Goal: Browse casually

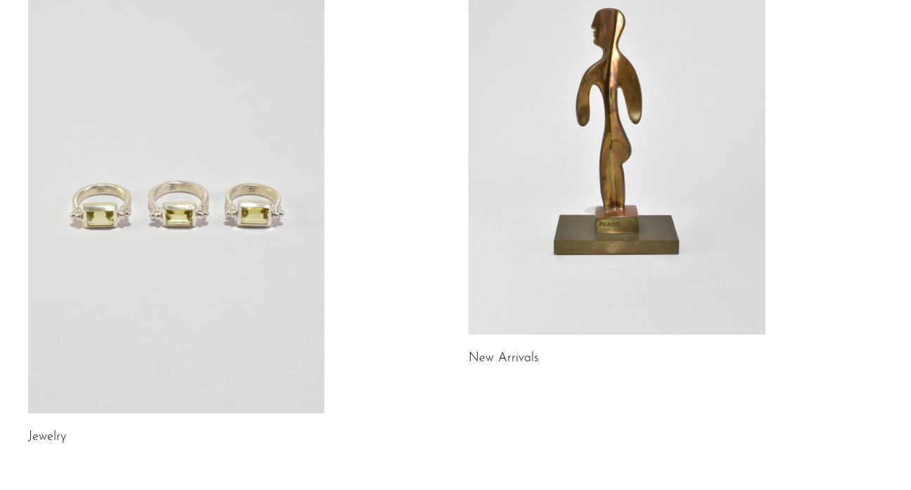
scroll to position [197, 0]
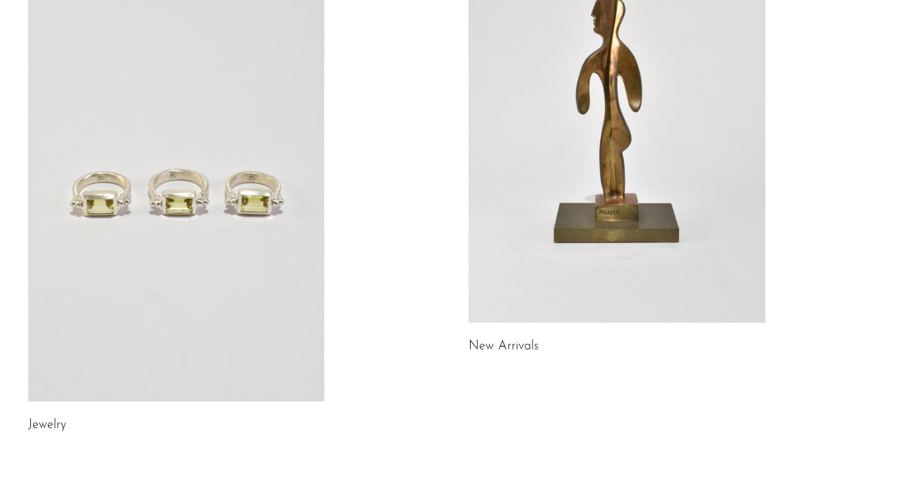
click at [284, 330] on link at bounding box center [176, 194] width 297 height 416
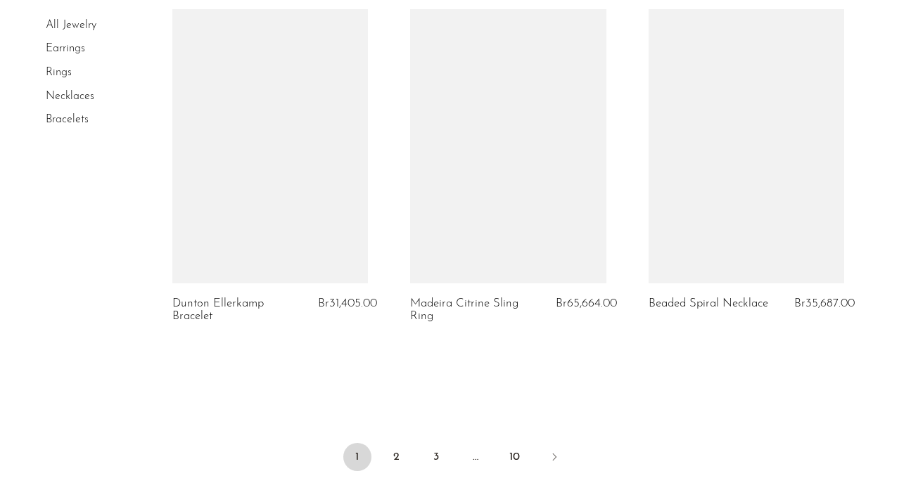
scroll to position [4145, 0]
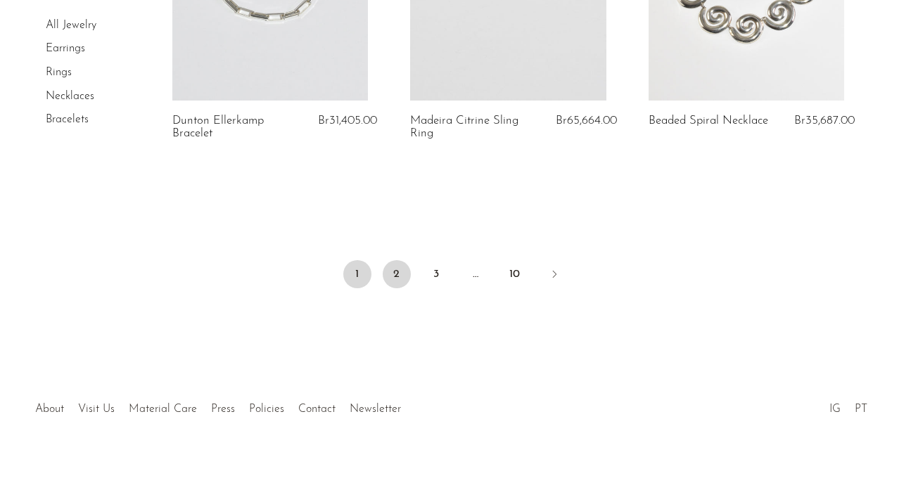
click at [397, 260] on link "2" at bounding box center [397, 274] width 28 height 28
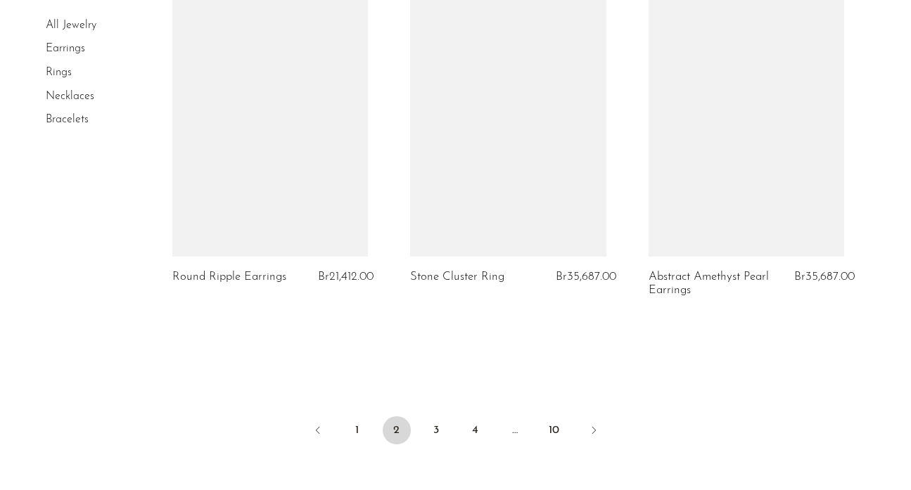
scroll to position [4119, 0]
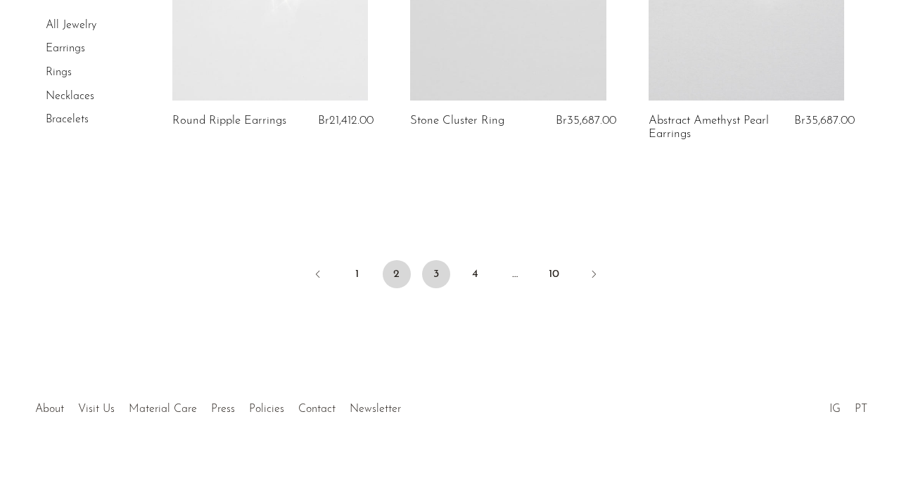
click at [440, 260] on link "3" at bounding box center [436, 274] width 28 height 28
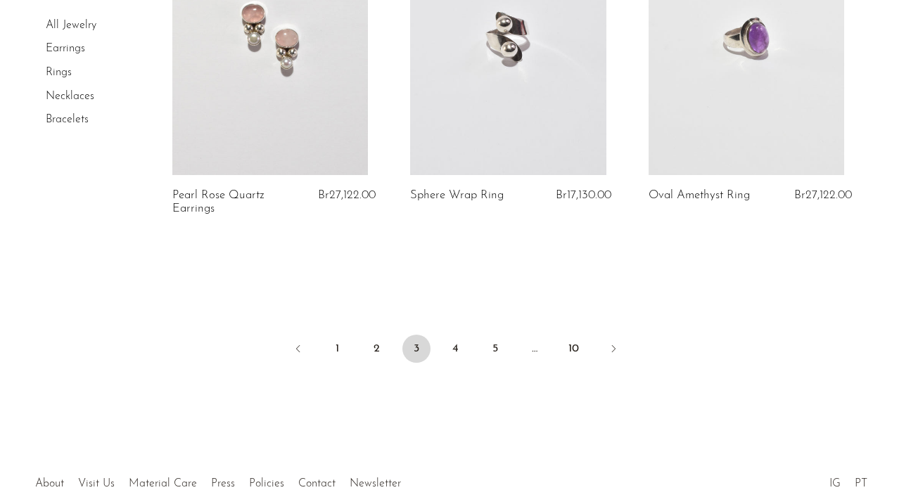
scroll to position [4086, 0]
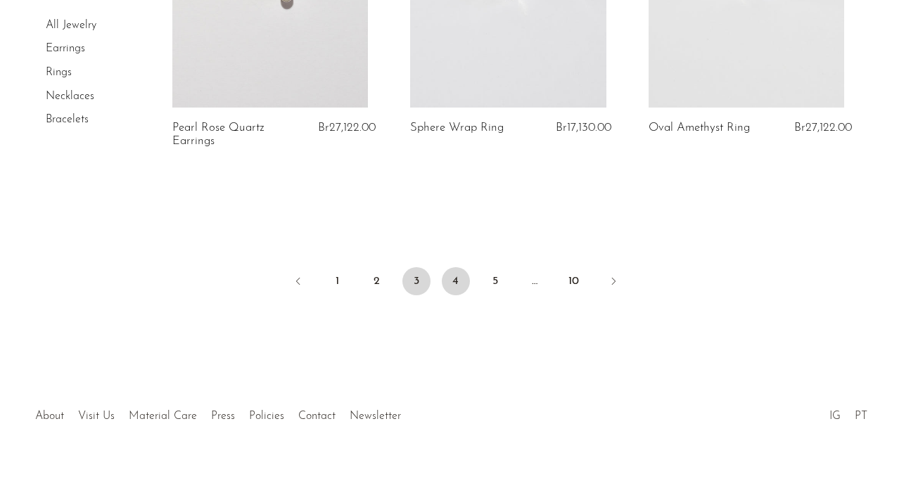
click at [458, 275] on link "4" at bounding box center [456, 281] width 28 height 28
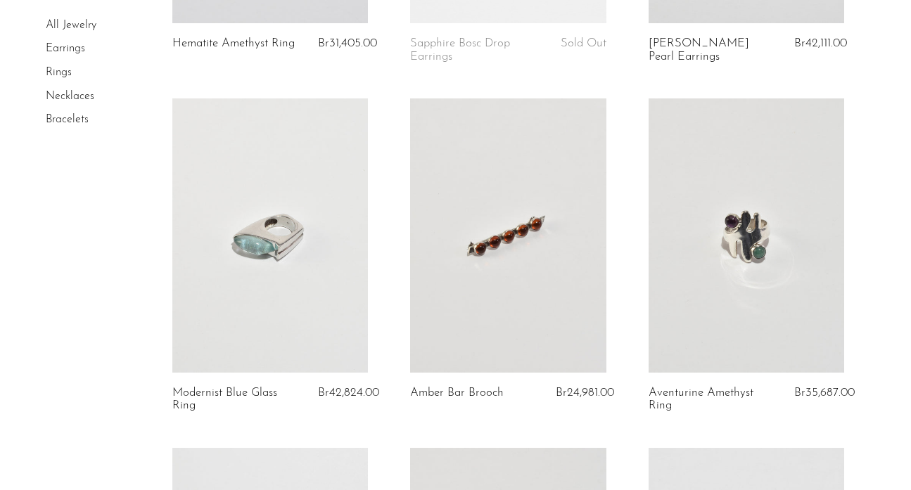
scroll to position [2488, 0]
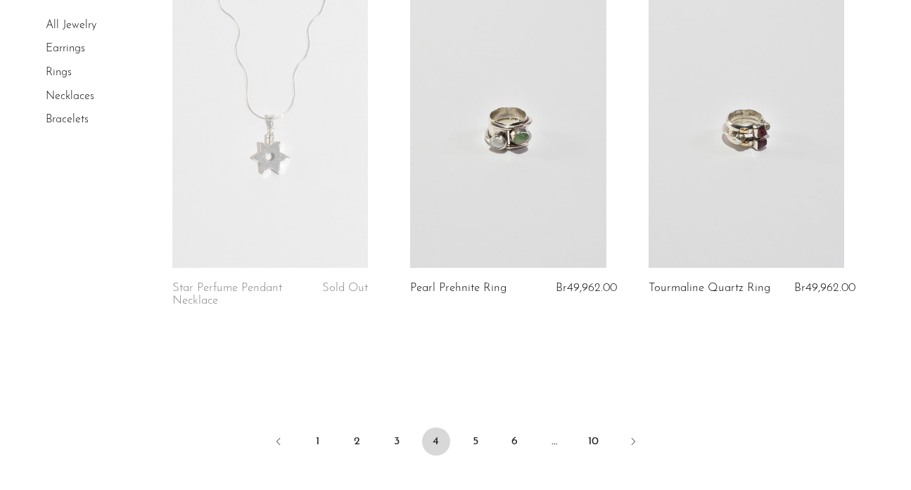
scroll to position [3986, 0]
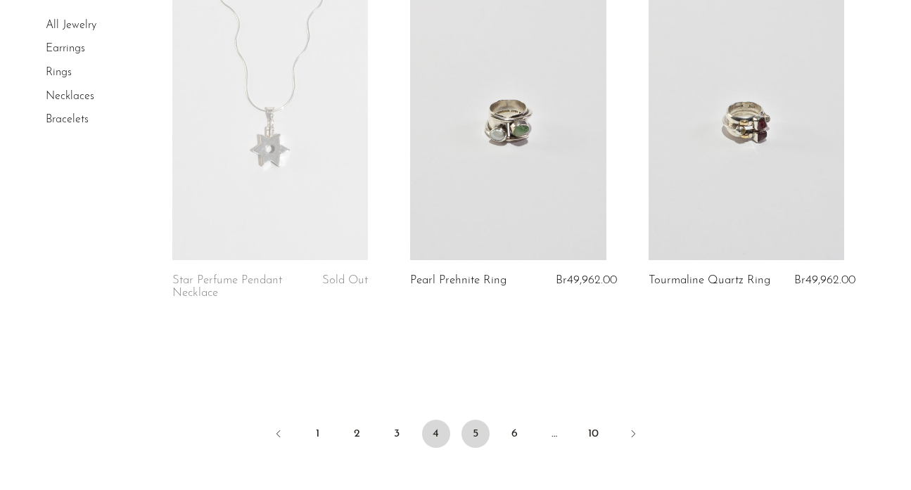
click at [478, 437] on link "5" at bounding box center [475, 434] width 28 height 28
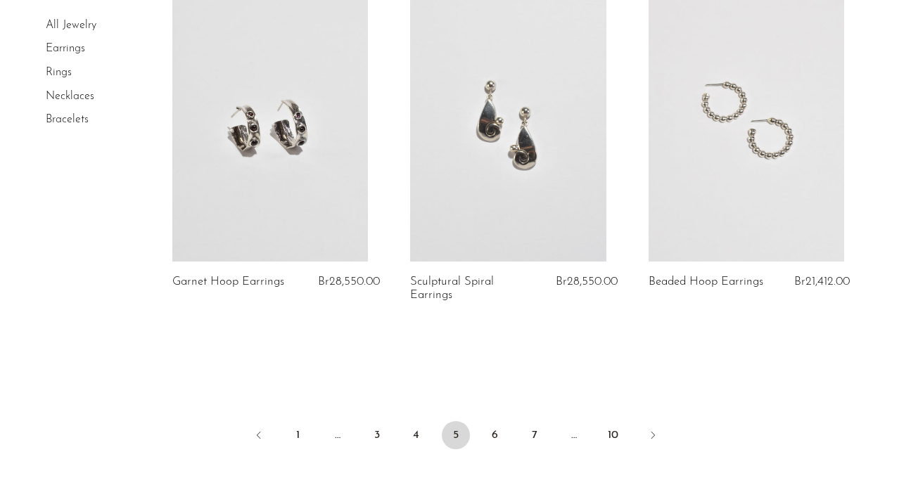
scroll to position [3944, 0]
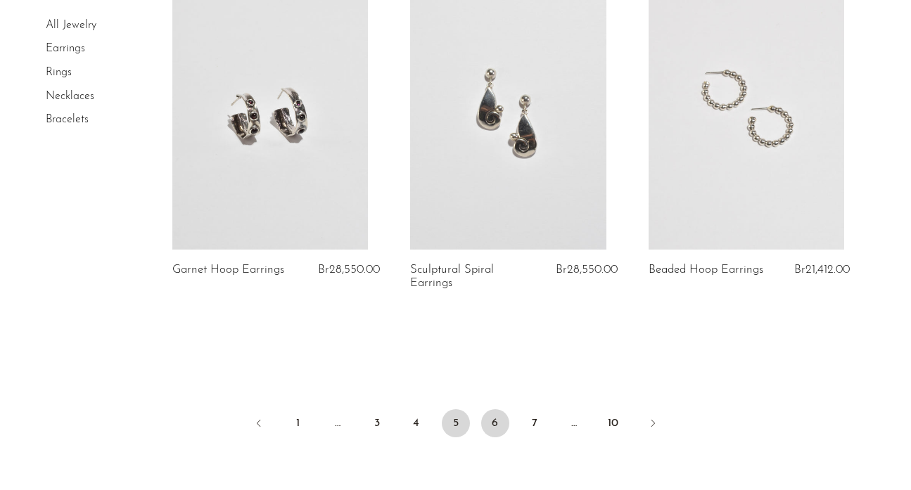
click at [495, 428] on link "6" at bounding box center [495, 423] width 28 height 28
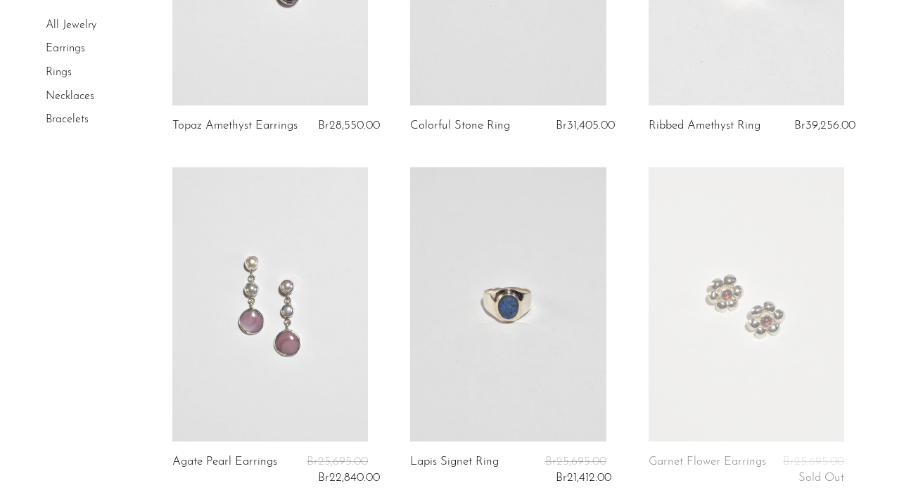
scroll to position [3968, 0]
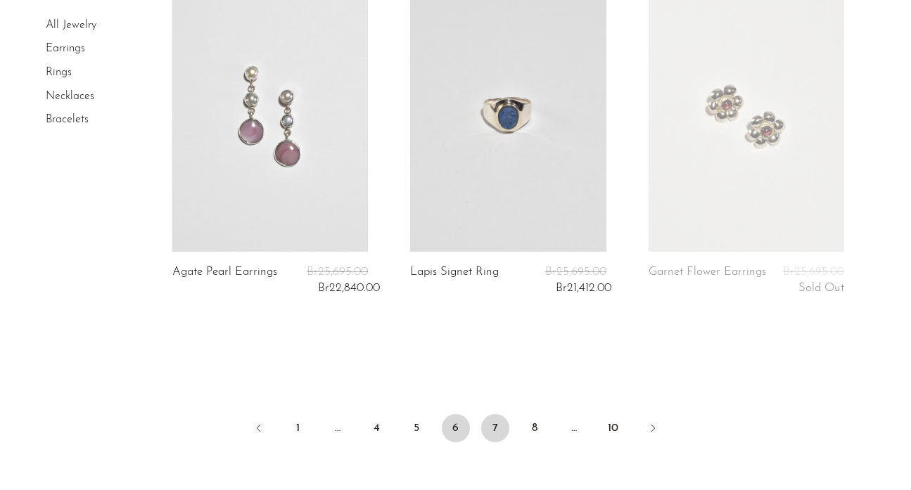
click at [494, 430] on link "7" at bounding box center [495, 428] width 28 height 28
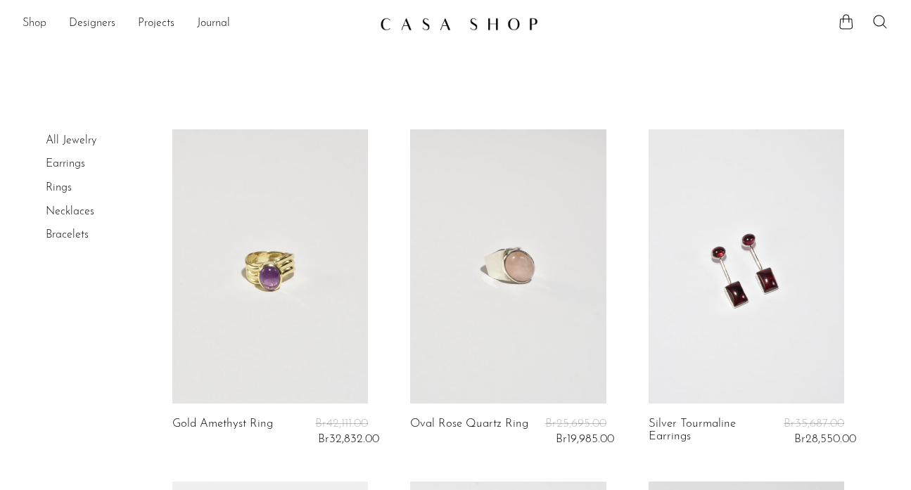
click at [36, 23] on link "Shop" at bounding box center [35, 24] width 24 height 18
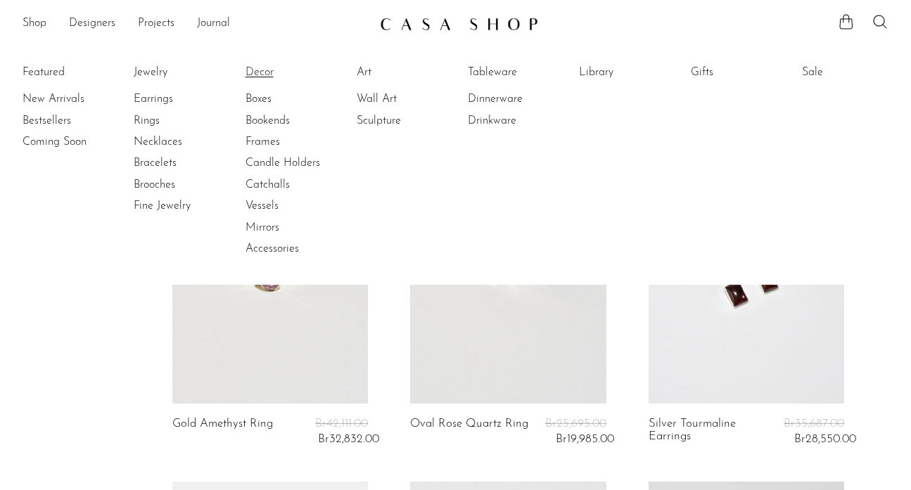
click at [245, 75] on link "Decor" at bounding box center [297, 72] width 105 height 15
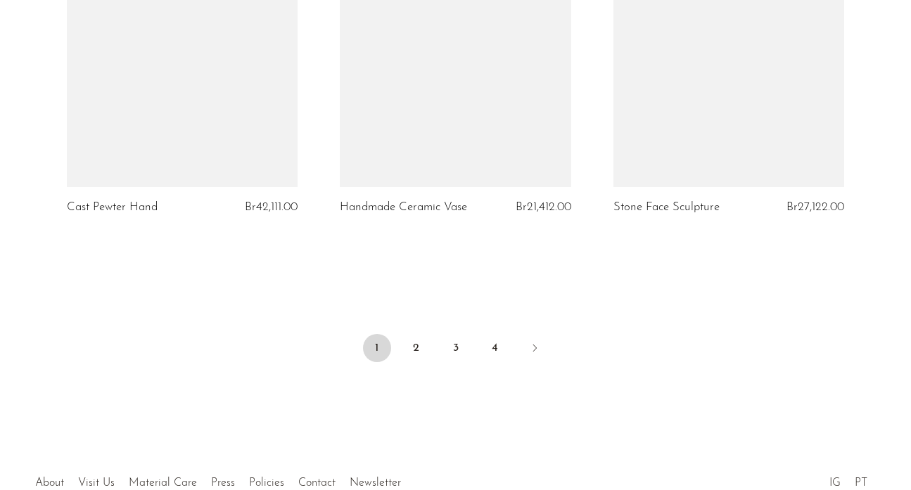
scroll to position [4684, 0]
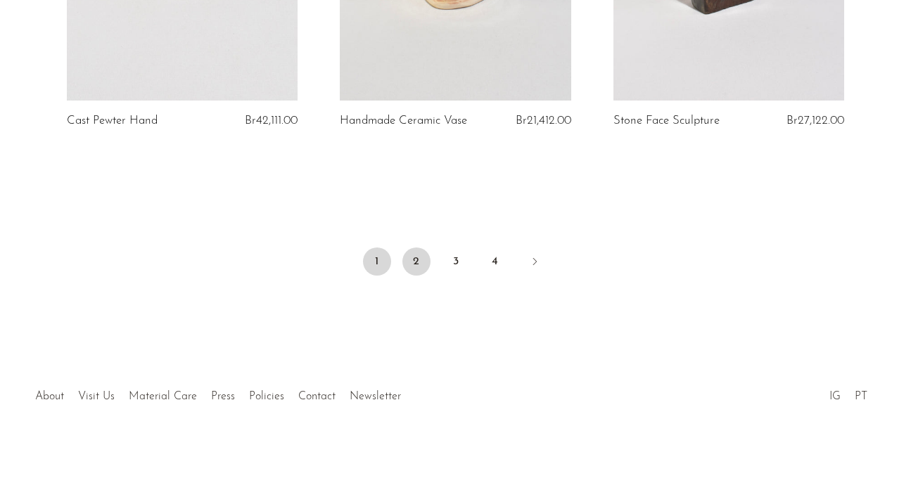
click at [426, 260] on link "2" at bounding box center [416, 262] width 28 height 28
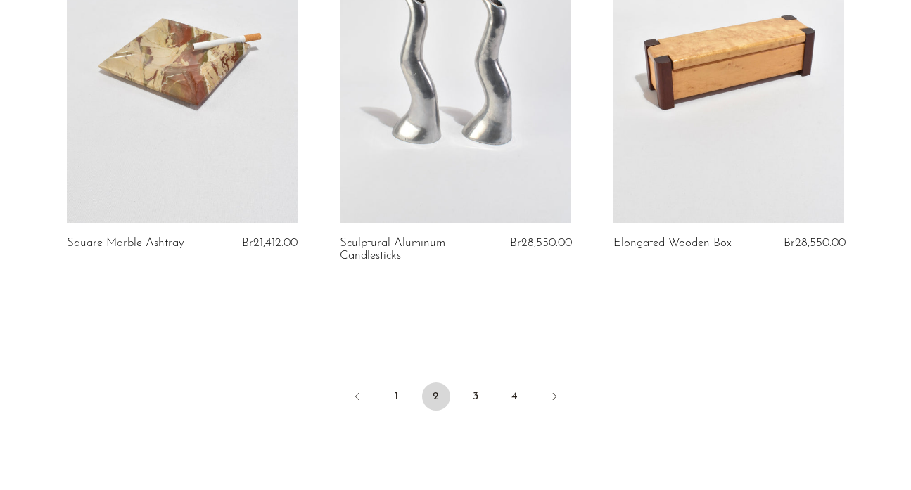
scroll to position [4500, 0]
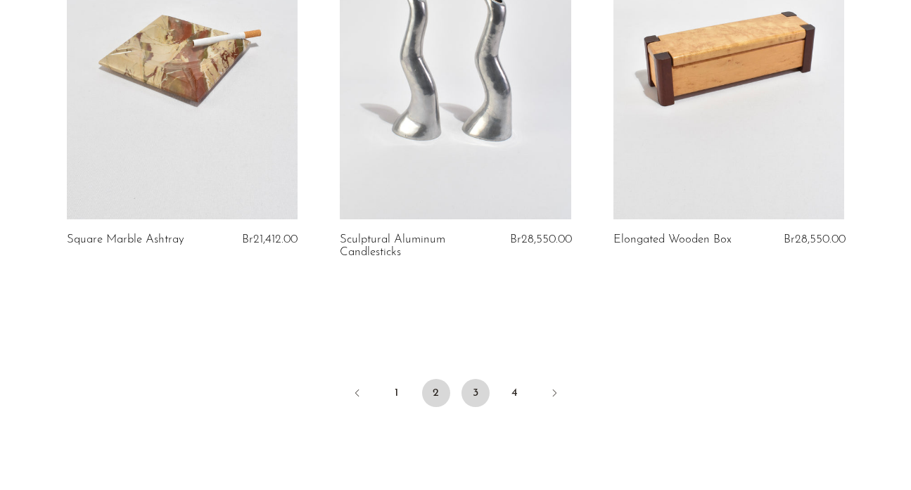
click at [466, 402] on link "3" at bounding box center [475, 393] width 28 height 28
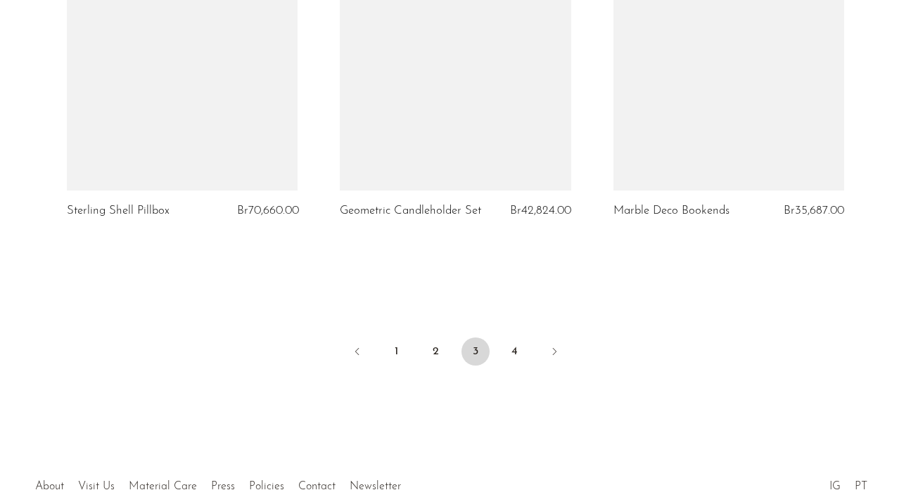
scroll to position [4579, 0]
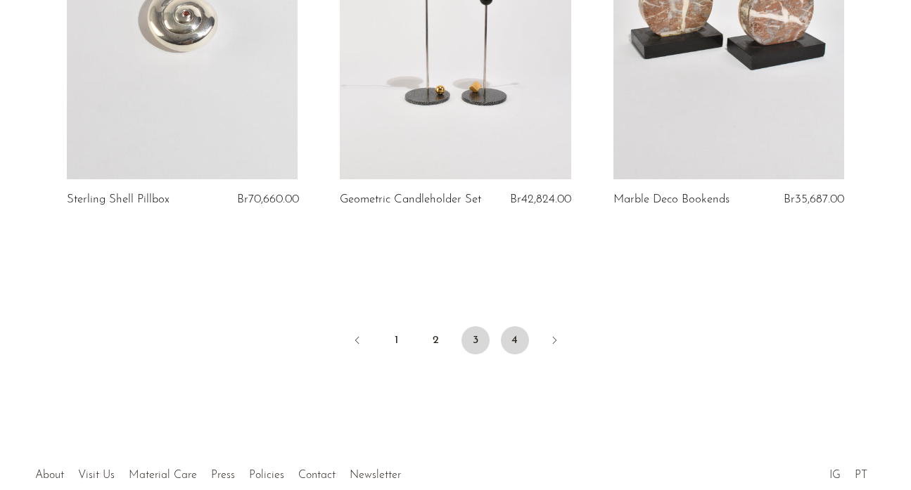
click at [519, 326] on link "4" at bounding box center [515, 340] width 28 height 28
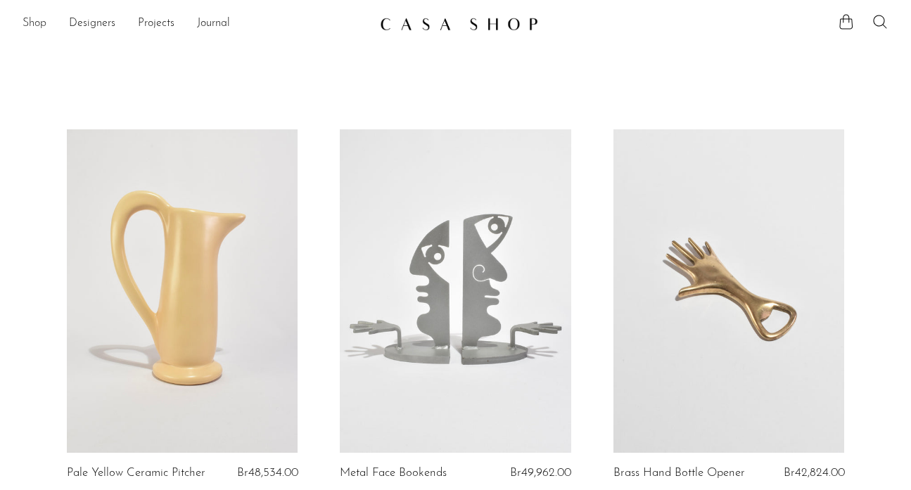
click at [33, 23] on link "Shop" at bounding box center [35, 24] width 24 height 18
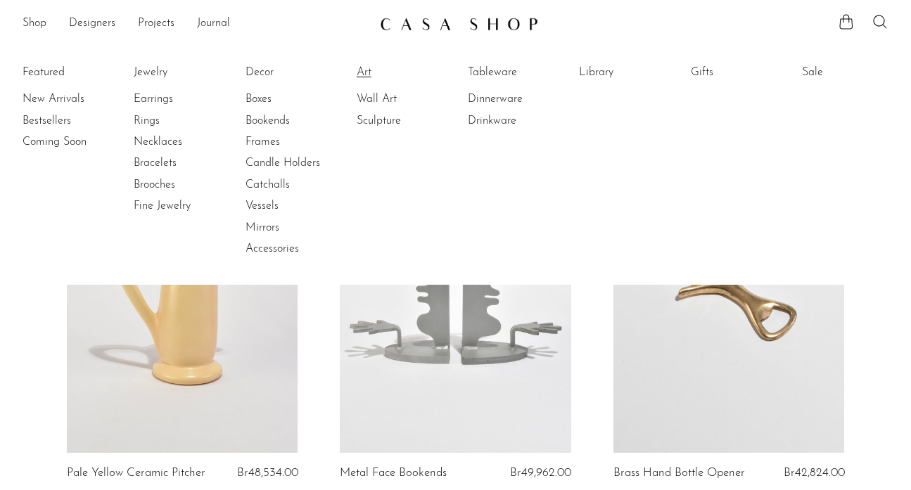
click at [367, 79] on link "Art" at bounding box center [409, 72] width 105 height 15
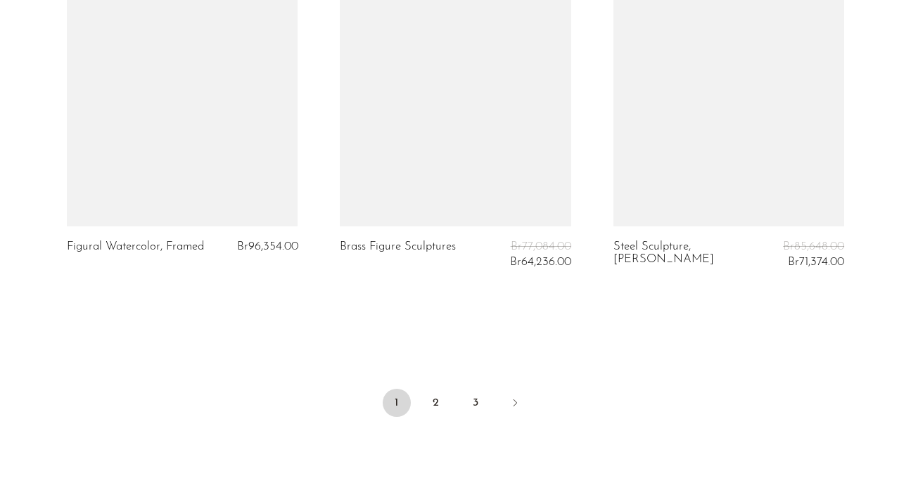
scroll to position [4716, 0]
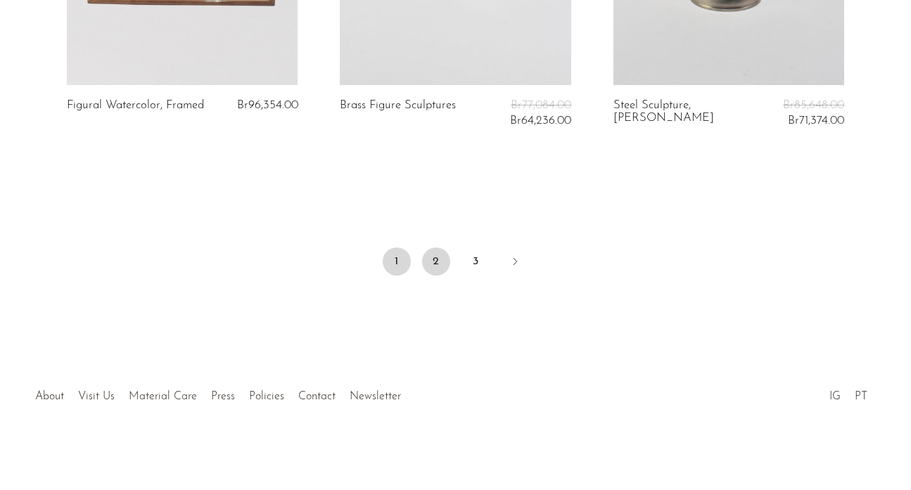
click at [428, 252] on link "2" at bounding box center [436, 262] width 28 height 28
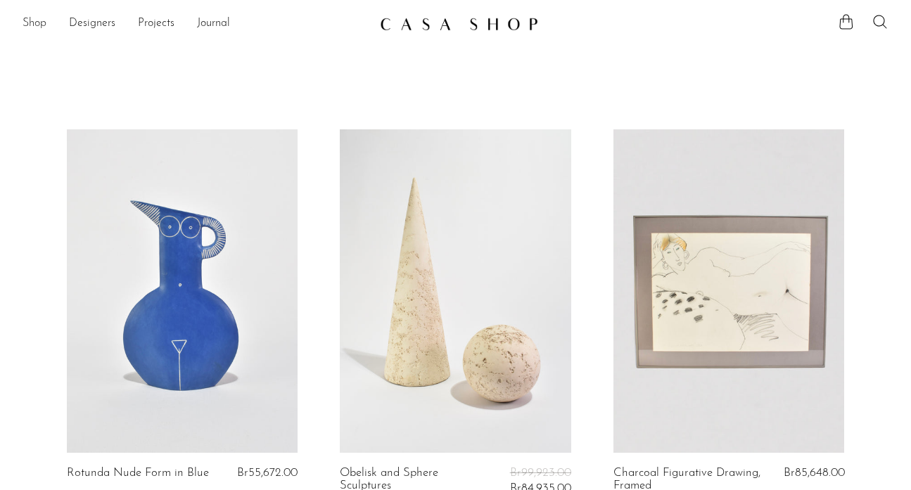
click at [41, 23] on link "Shop" at bounding box center [35, 24] width 24 height 18
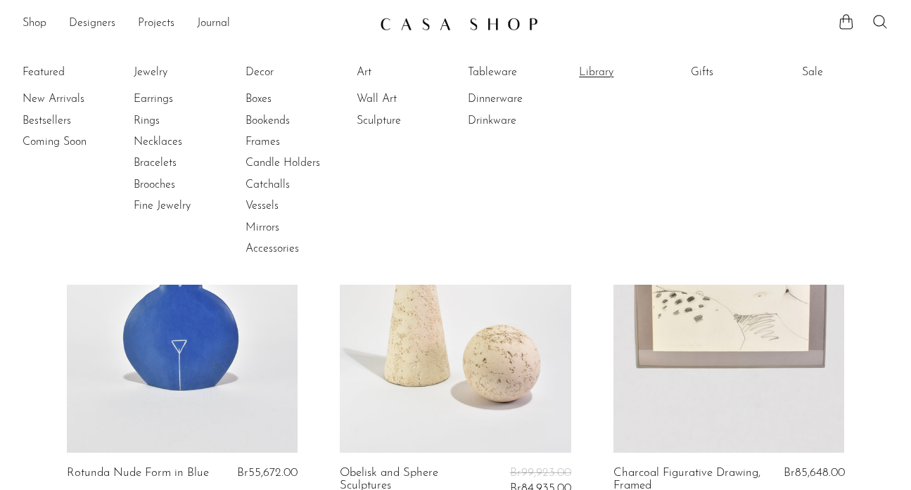
click at [605, 76] on link "Library" at bounding box center [631, 72] width 105 height 15
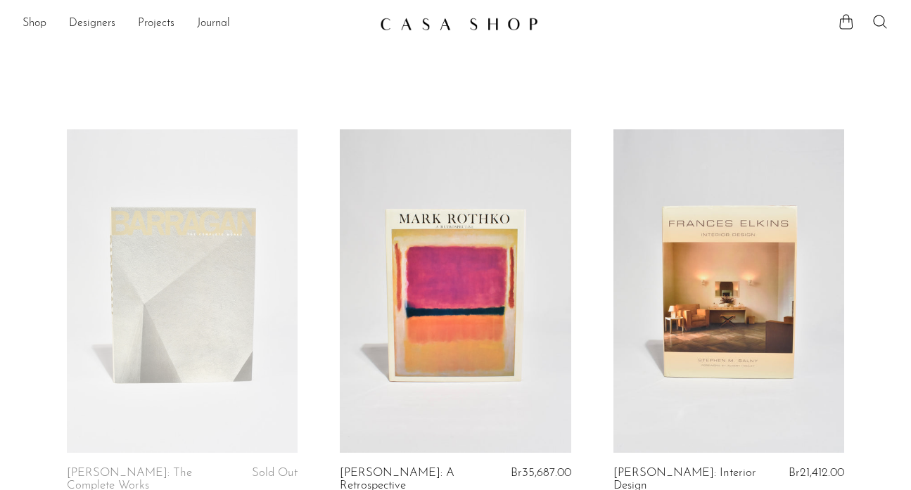
click at [429, 19] on img at bounding box center [459, 24] width 158 height 14
